Goal: Information Seeking & Learning: Learn about a topic

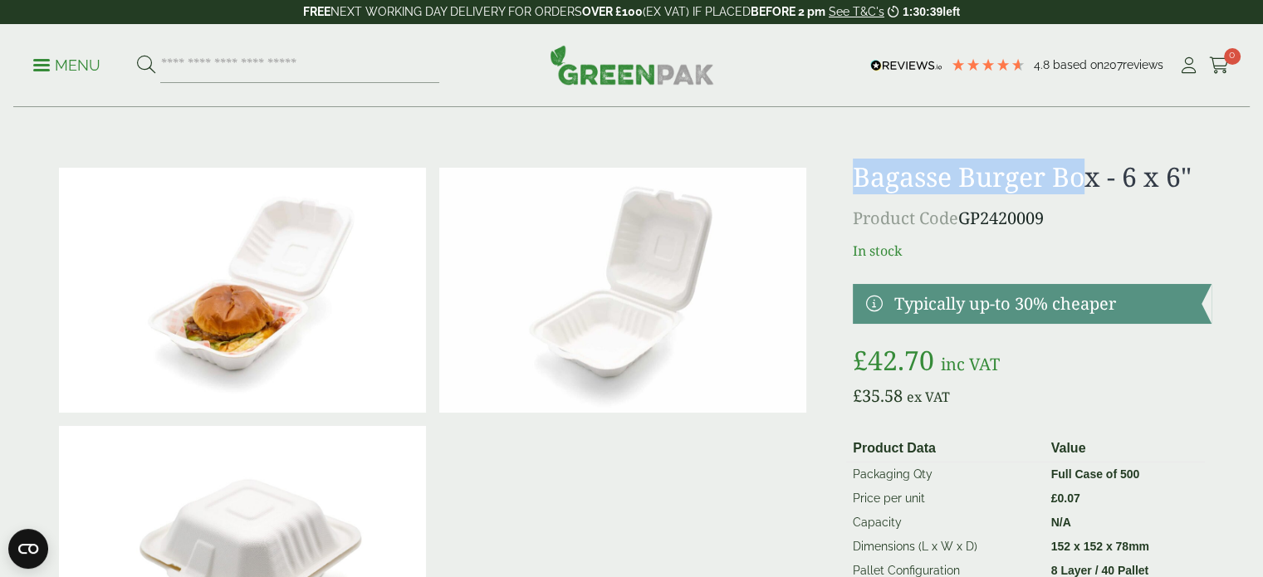
drag, startPoint x: 857, startPoint y: 177, endPoint x: 1093, endPoint y: 185, distance: 235.9
click at [1093, 185] on h1 "Bagasse Burger Box - 6 x 6"" at bounding box center [1032, 177] width 358 height 32
click at [1093, 215] on p "Product Code GP2420009" at bounding box center [1032, 218] width 358 height 25
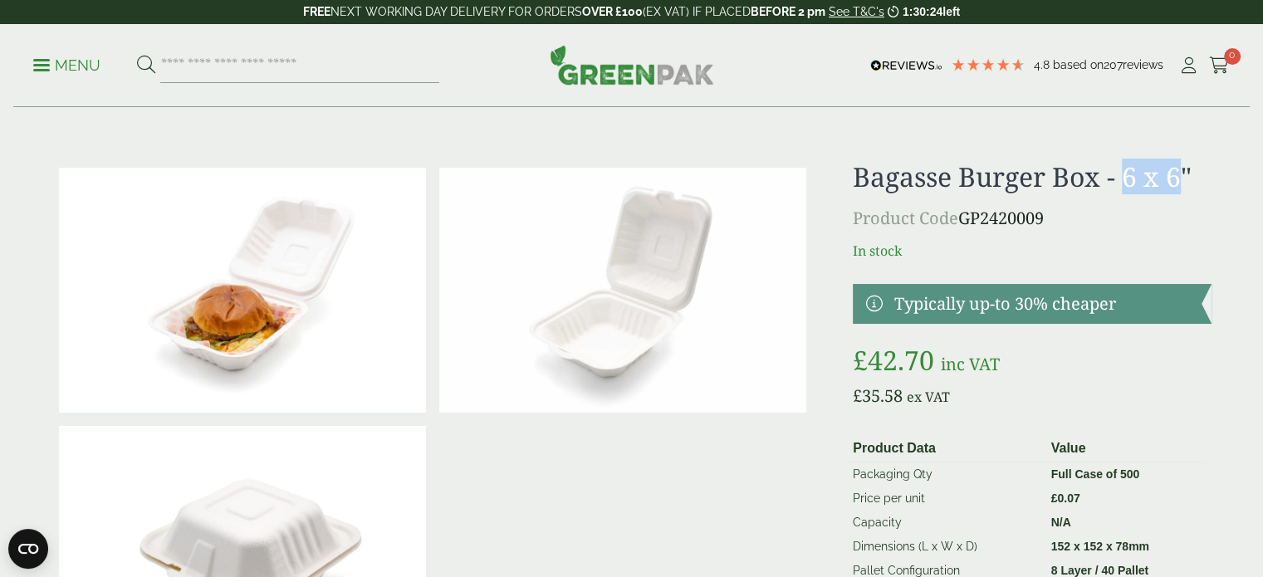
drag, startPoint x: 1125, startPoint y: 176, endPoint x: 1187, endPoint y: 178, distance: 62.3
click at [1187, 178] on h1 "Bagasse Burger Box - 6 x 6"" at bounding box center [1032, 177] width 358 height 32
click at [952, 178] on h1 "Bagasse Burger Box - 6 x 6"" at bounding box center [1032, 177] width 358 height 32
click at [915, 175] on h1 "Bagasse Burger Box - 6 x 6"" at bounding box center [1032, 177] width 358 height 32
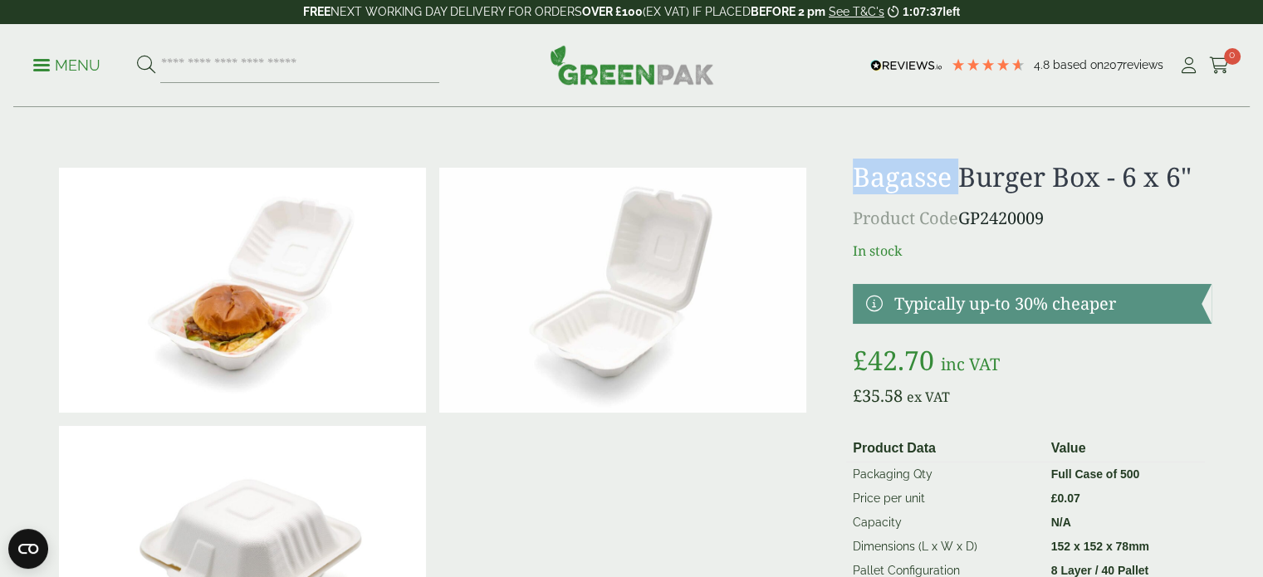
copy h1 "Bagasse"
click at [261, 67] on input "search" at bounding box center [299, 65] width 279 height 35
paste input "*******"
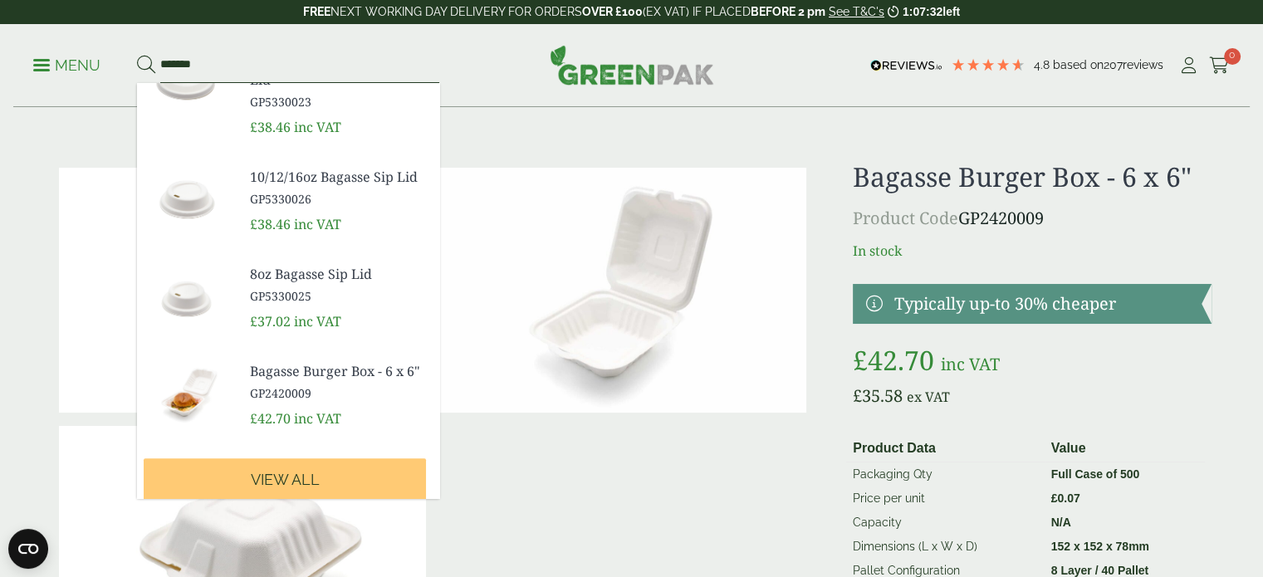
scroll to position [496, 0]
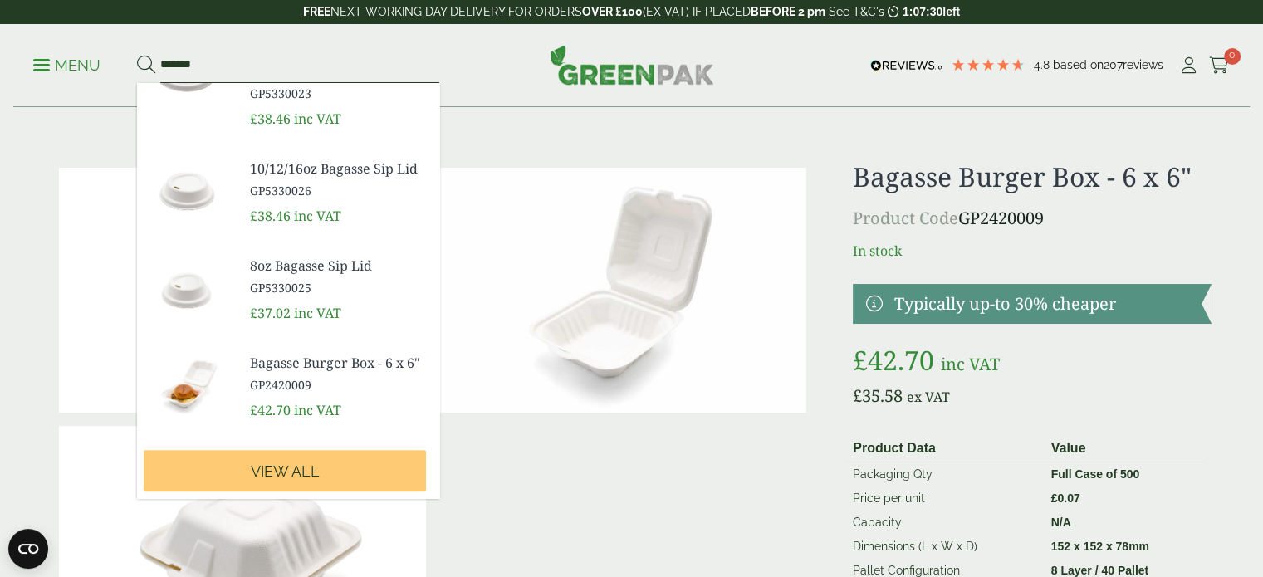
type input "*******"
click at [137, 55] on button at bounding box center [146, 66] width 18 height 22
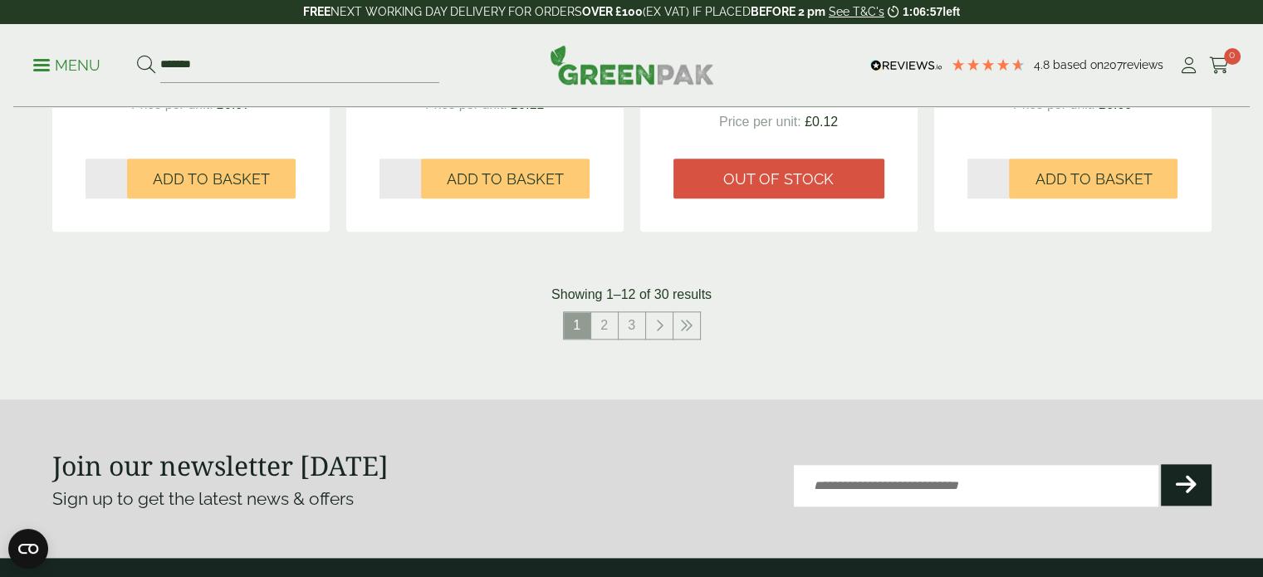
scroll to position [1826, 0]
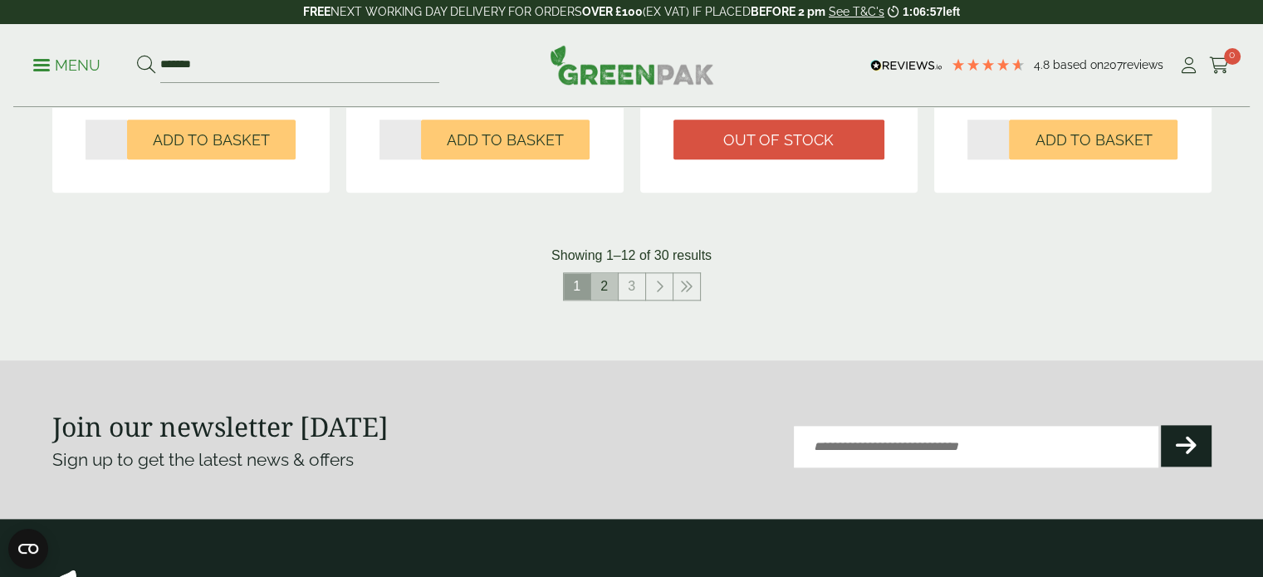
click at [608, 276] on link "2" at bounding box center [604, 286] width 27 height 27
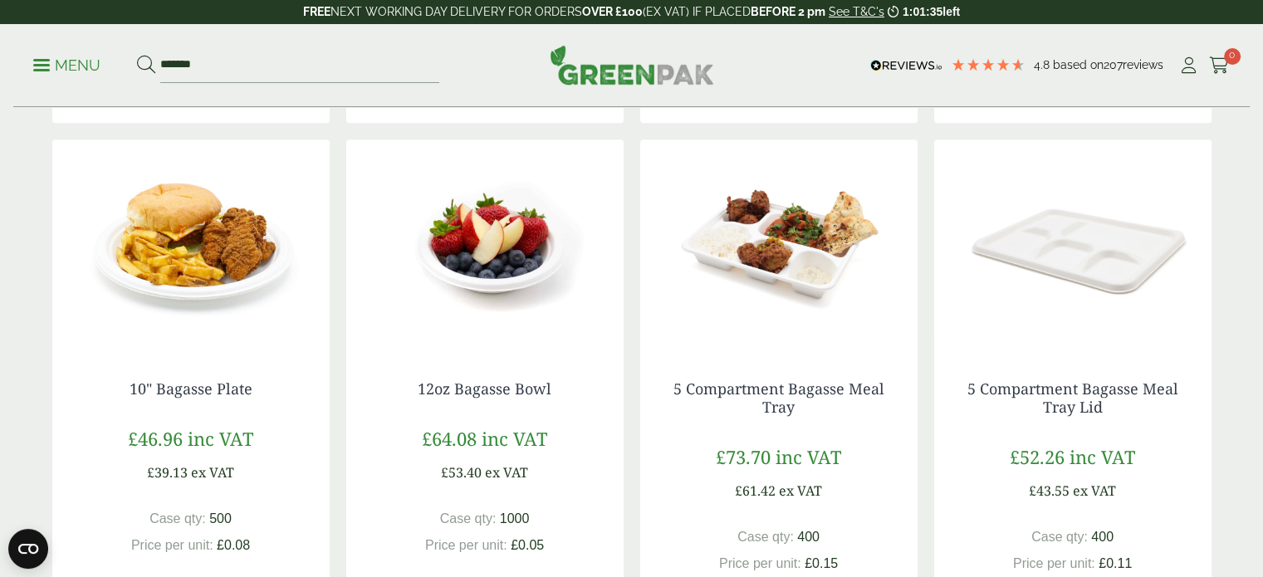
scroll to position [913, 0]
